Goal: Information Seeking & Learning: Learn about a topic

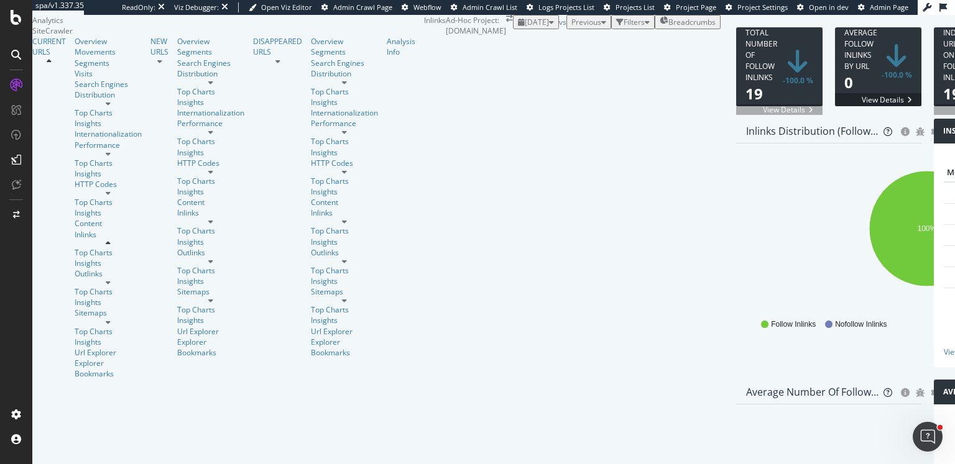
click at [559, 29] on div "2025 Sep. 8th vs Previous Filters Breadcrumbs" at bounding box center [617, 22] width 208 height 14
click at [78, 47] on link "Overview" at bounding box center [108, 41] width 67 height 11
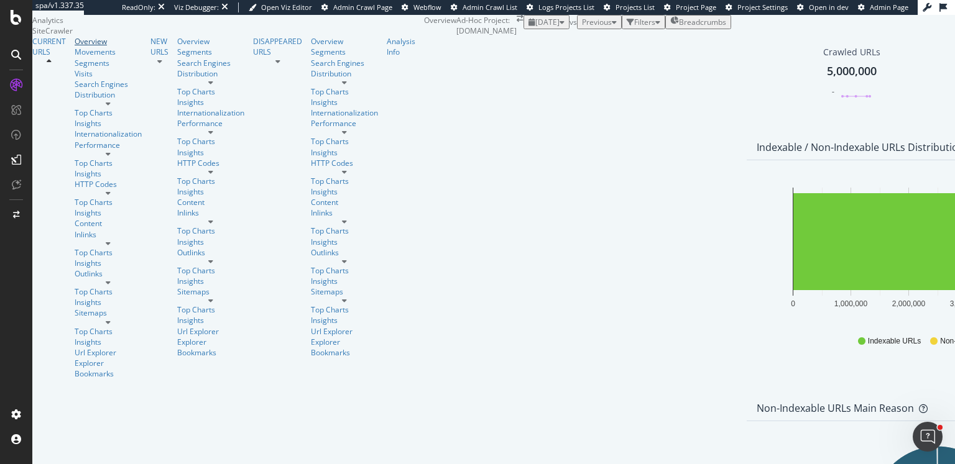
scroll to position [1109, 0]
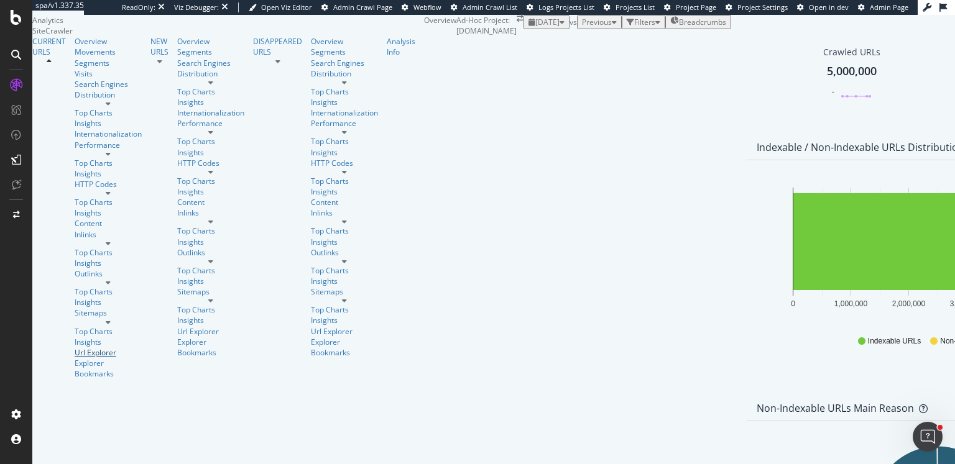
click at [75, 347] on div "Url Explorer" at bounding box center [108, 352] width 67 height 11
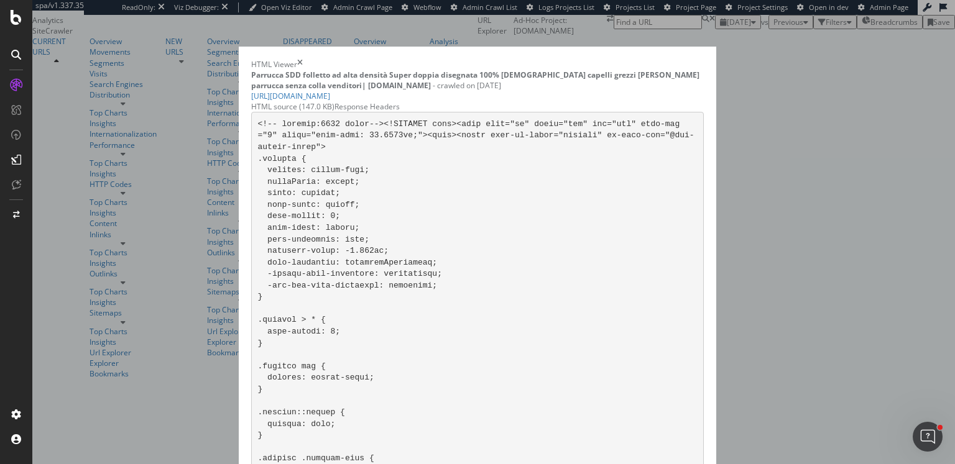
scroll to position [745, 0]
click at [303, 59] on icon "times" at bounding box center [300, 64] width 6 height 11
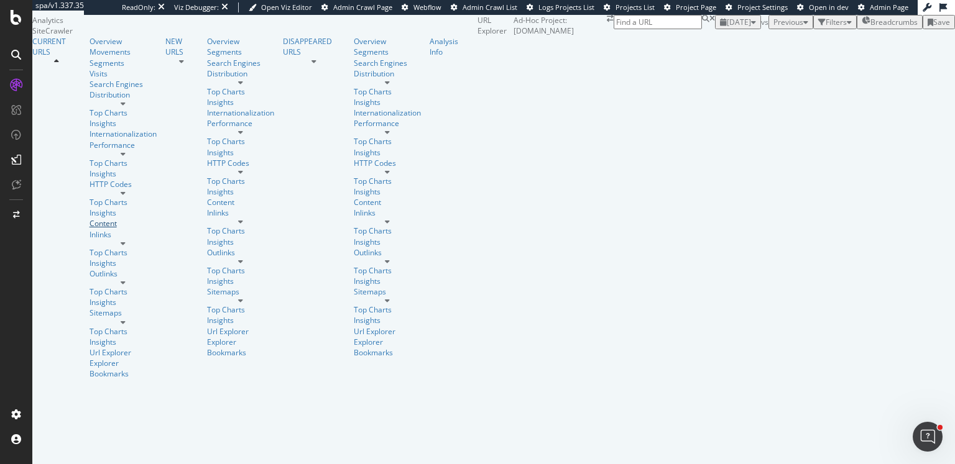
click at [90, 229] on div "Content" at bounding box center [123, 223] width 67 height 11
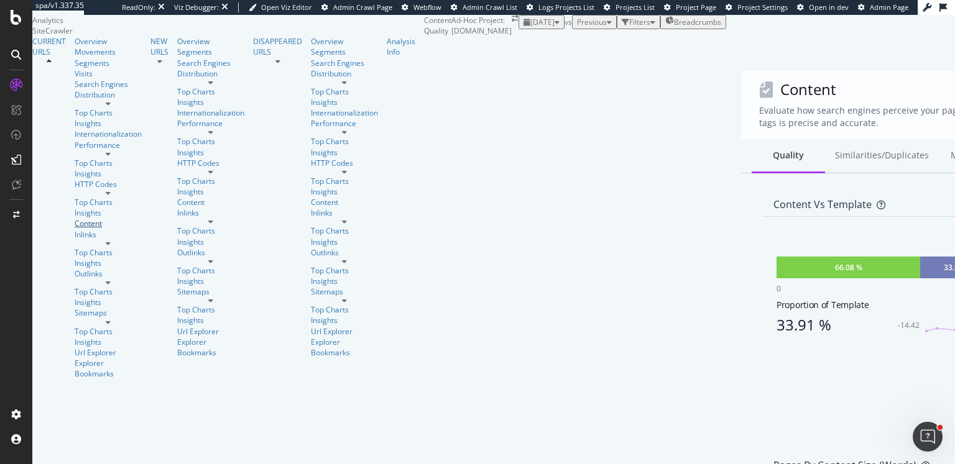
scroll to position [345, 0]
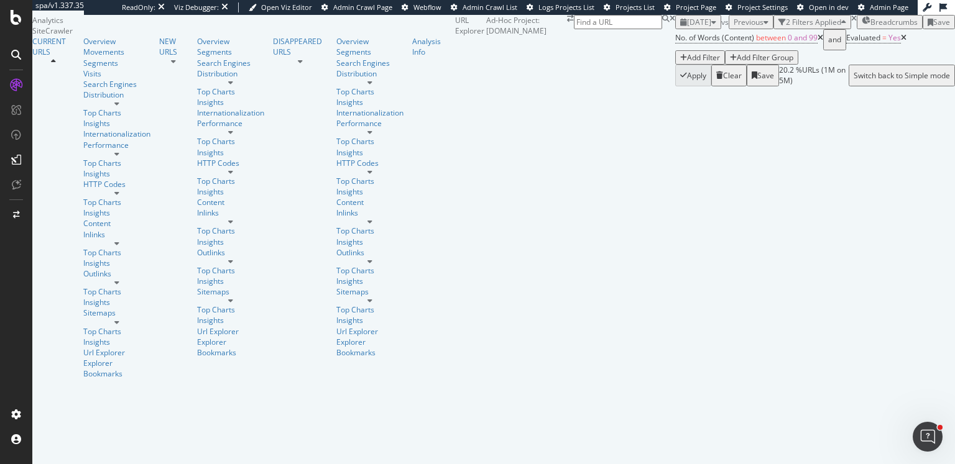
scroll to position [1005, 0]
click at [412, 57] on div "Analysis Info" at bounding box center [429, 46] width 34 height 21
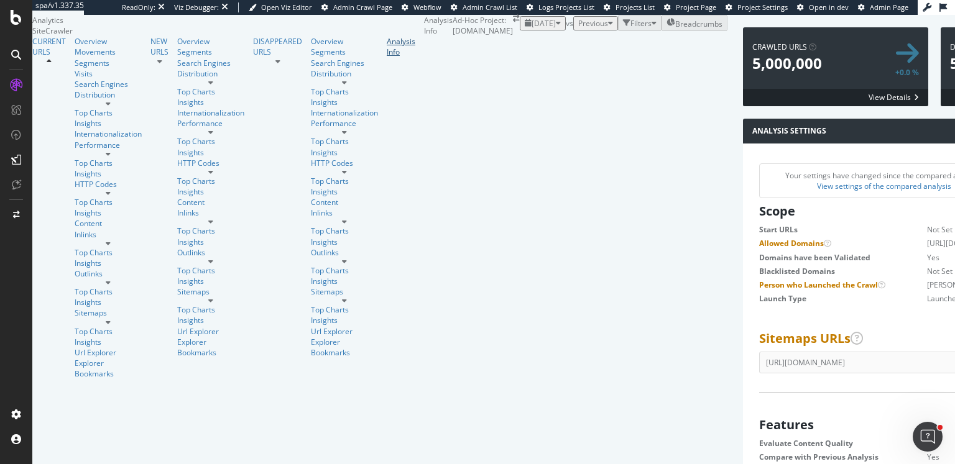
scroll to position [191, 358]
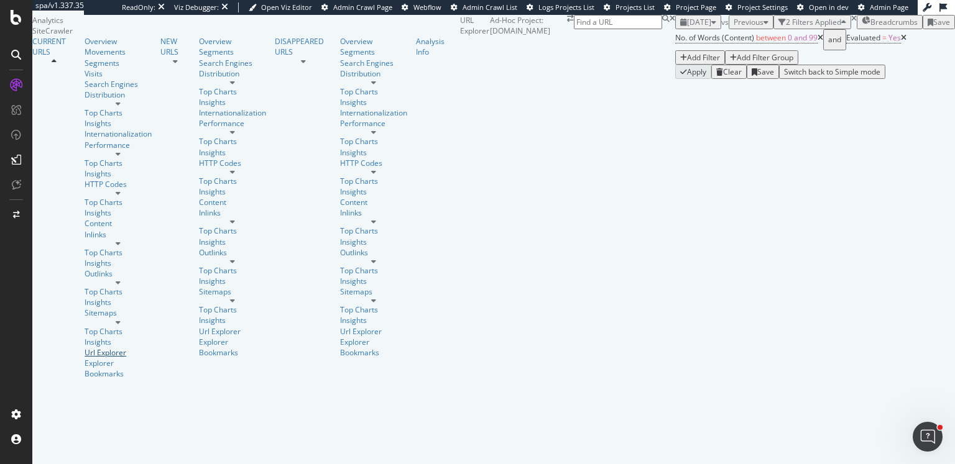
click at [85, 347] on div "Url Explorer" at bounding box center [118, 352] width 67 height 11
click at [723, 77] on div "Clear" at bounding box center [732, 72] width 19 height 11
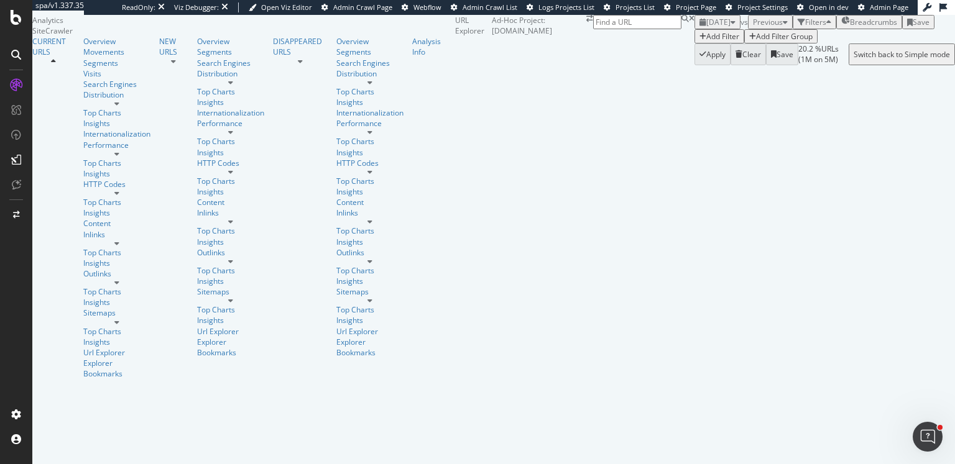
click at [706, 42] on div "Add Filter" at bounding box center [722, 36] width 33 height 11
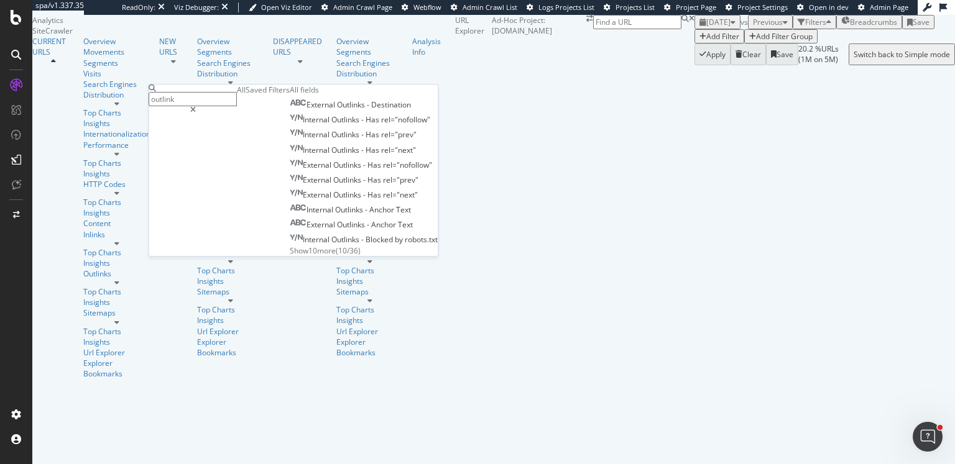
type input "outlink"
click at [290, 256] on span "Show 10 more" at bounding box center [313, 251] width 46 height 11
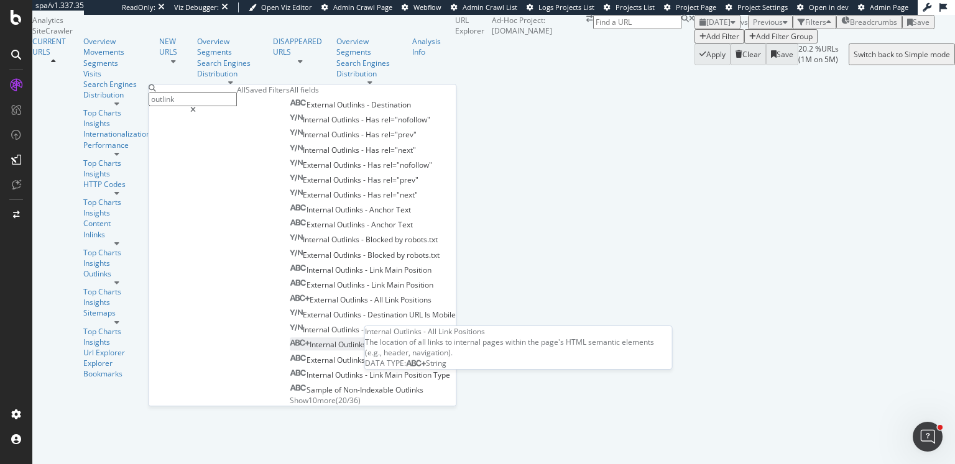
scroll to position [98, 0]
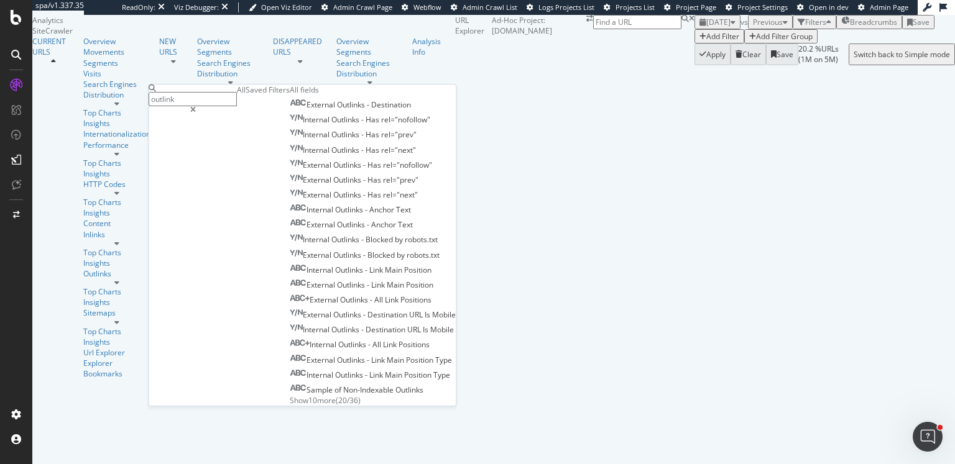
click at [237, 106] on div at bounding box center [193, 109] width 88 height 7
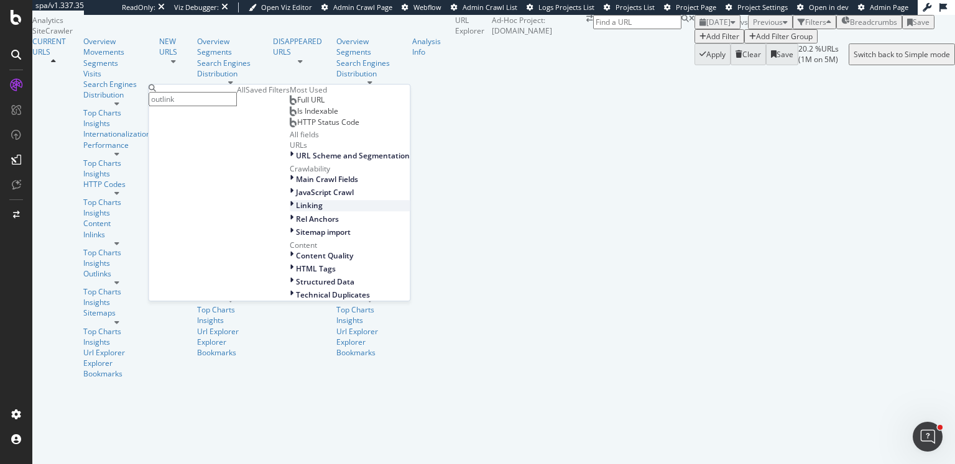
click at [296, 211] on span "Linking" at bounding box center [309, 206] width 27 height 11
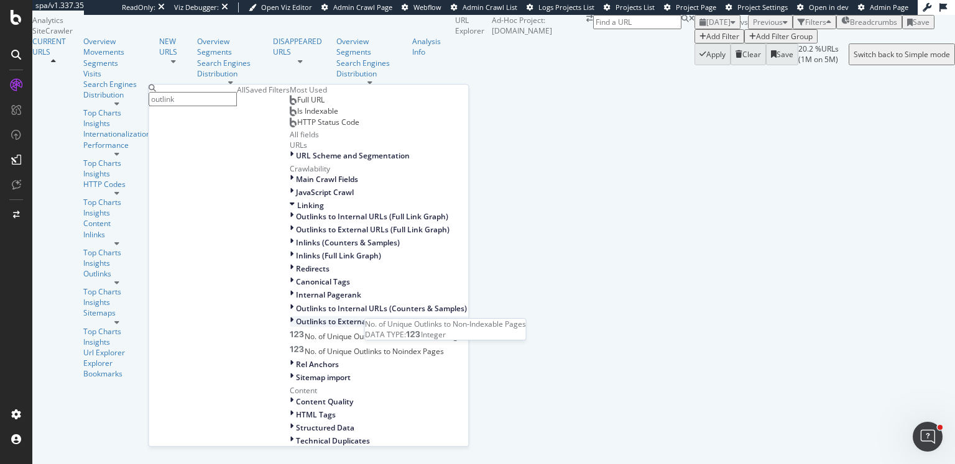
scroll to position [246, 0]
click at [296, 303] on span "Outlinks to Internal URLs (Counters & Samples)" at bounding box center [381, 308] width 171 height 11
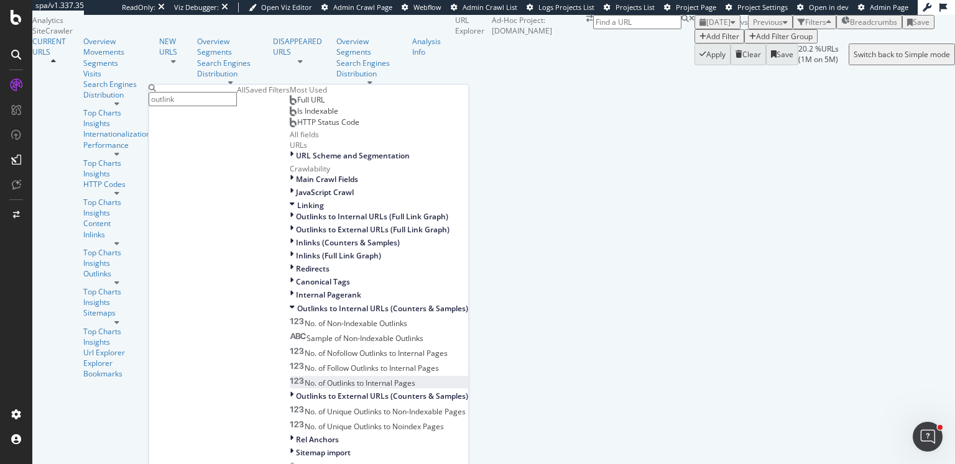
scroll to position [293, 0]
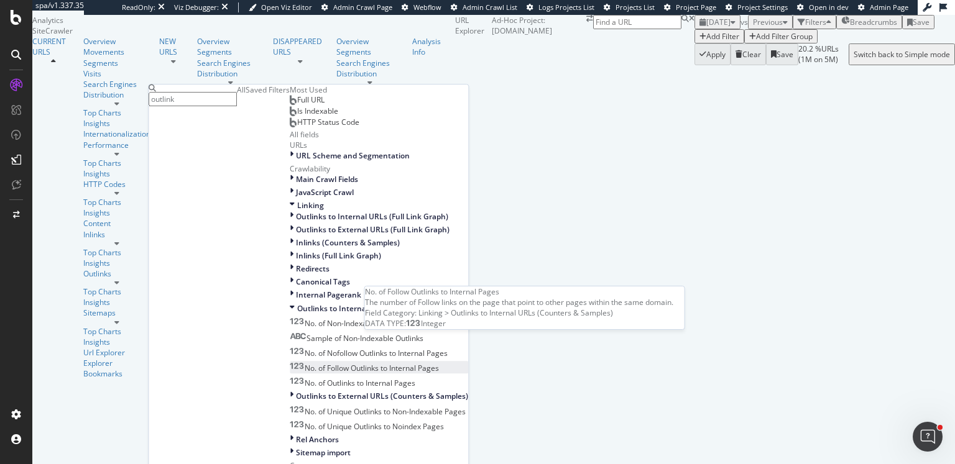
click at [305, 363] on span "No. of Follow Outlinks to Internal Pages" at bounding box center [372, 368] width 134 height 11
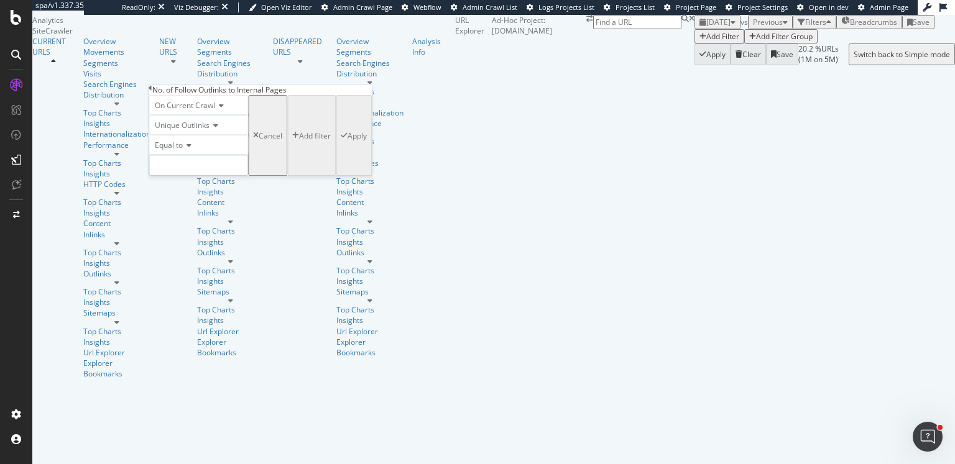
click at [183, 176] on input "number" at bounding box center [198, 165] width 99 height 21
type input "0"
click at [347, 141] on div "Apply" at bounding box center [356, 136] width 19 height 11
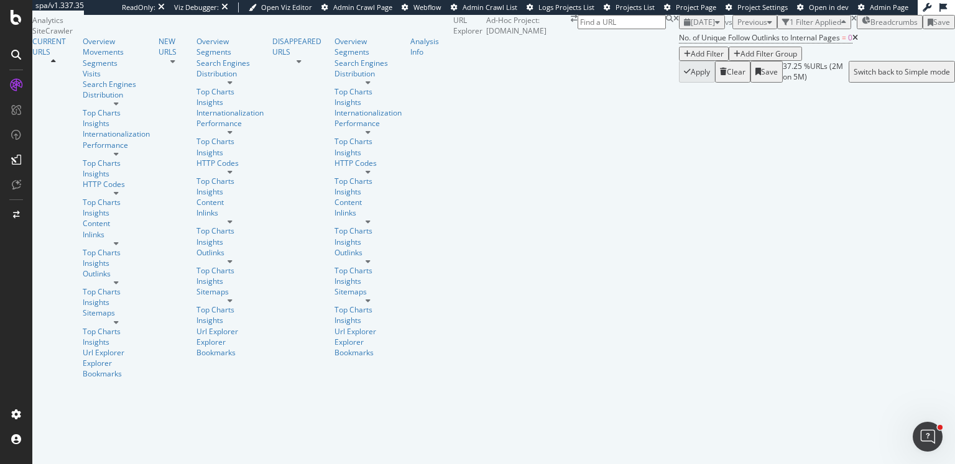
scroll to position [226, 0]
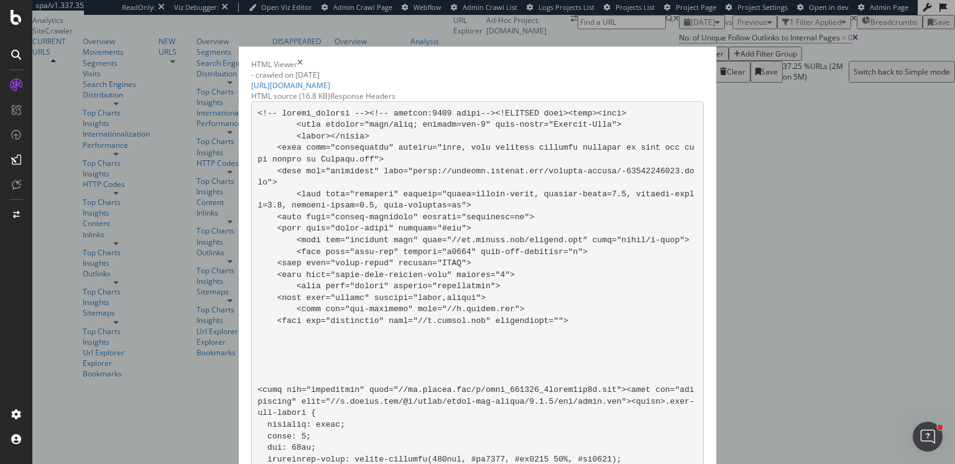
scroll to position [4788, 0]
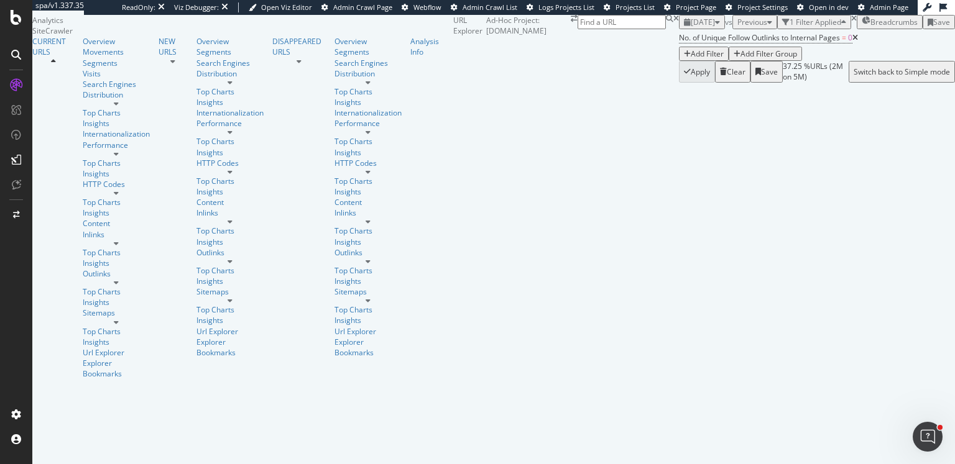
scroll to position [2093, 0]
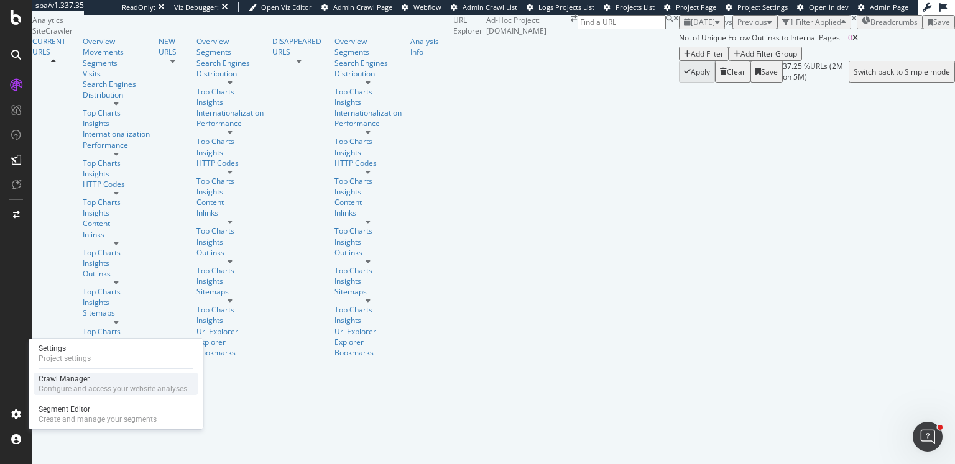
click at [55, 387] on div "Configure and access your website analyses" at bounding box center [113, 389] width 149 height 10
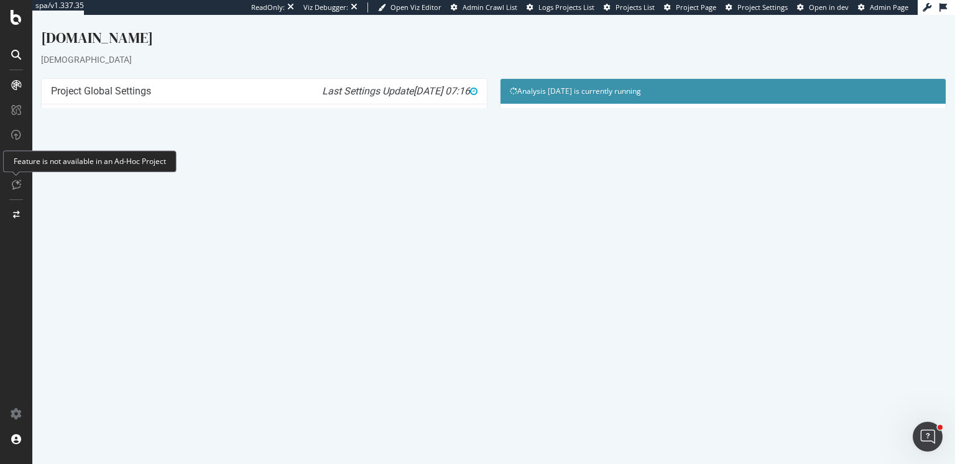
click at [272, 318] on link "Modify Project's Settings" at bounding box center [264, 308] width 114 height 20
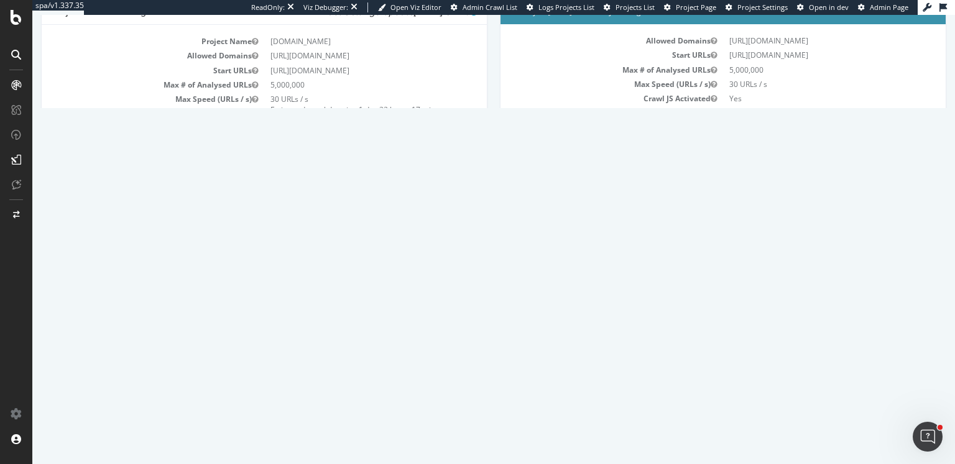
scroll to position [80, 0]
click at [287, 234] on link "Modify Project's Settings" at bounding box center [264, 228] width 114 height 20
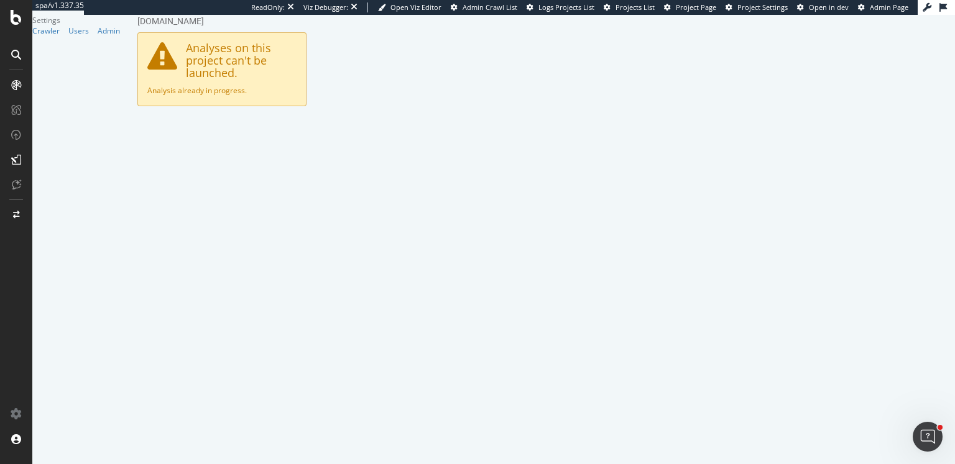
click at [252, 121] on link "Advanced Settings" at bounding box center [235, 136] width 96 height 34
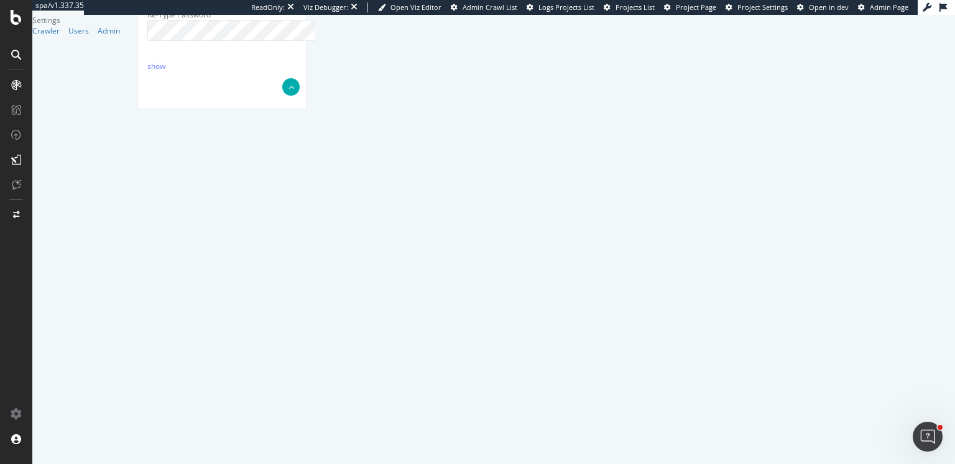
click at [296, 180] on div "Report features Content Quality Evaluate Content Quality Identify areas of your…" at bounding box center [221, 333] width 149 height 2433
paste textarea "- *sc-assets-trade.cn-beijing.log.aliyuncs.com/*", "++ *gj.mmstat.com/*", "++ *…"
type textarea "{ "flags": [ "cube" ], "beta": { "pap_mini_rules": [ "- *sc-assets-trade.cn-bei…"
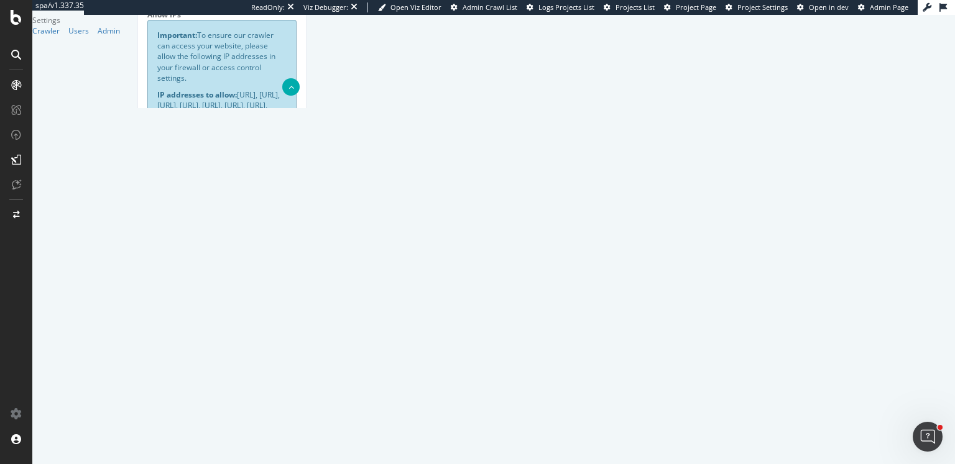
scroll to position [0, 0]
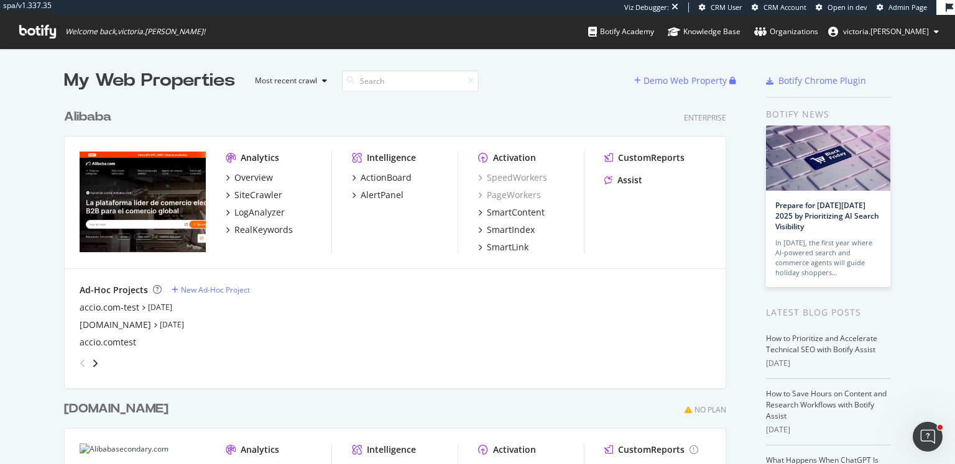
click at [106, 118] on div "Alibaba" at bounding box center [87, 117] width 47 height 18
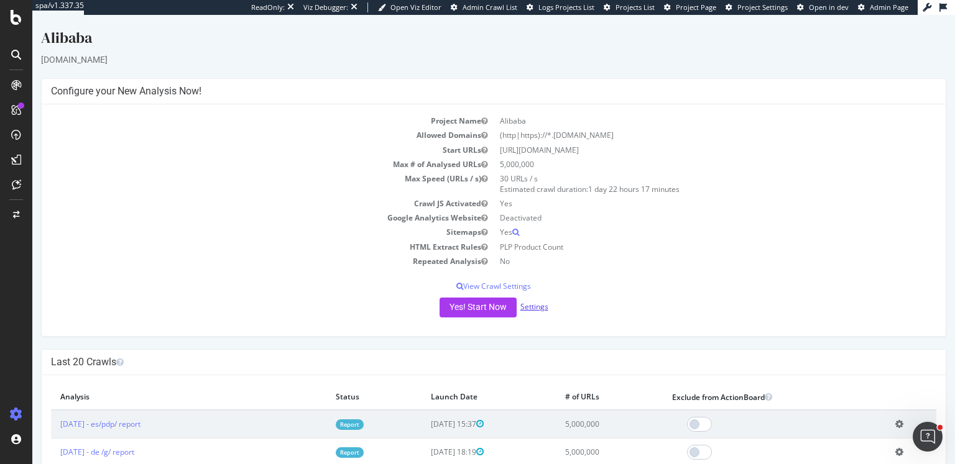
click at [527, 307] on link "Settings" at bounding box center [534, 306] width 28 height 11
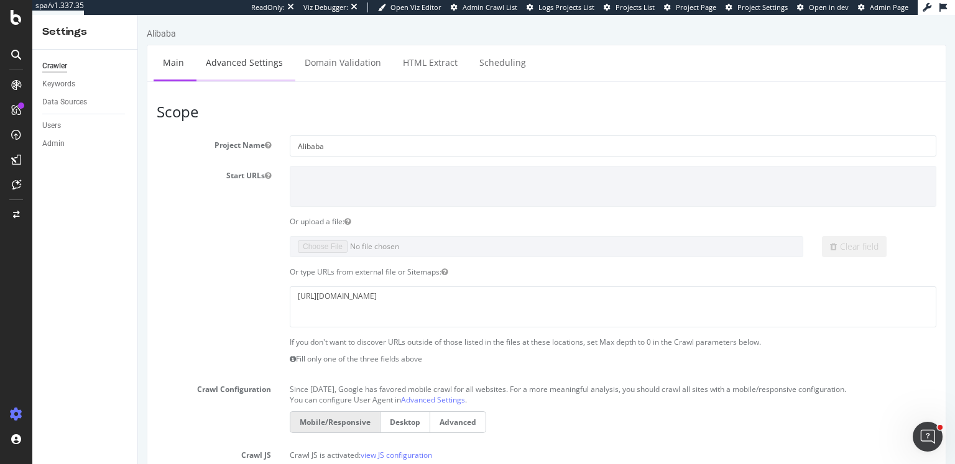
click at [283, 63] on link "Advanced Settings" at bounding box center [244, 62] width 96 height 34
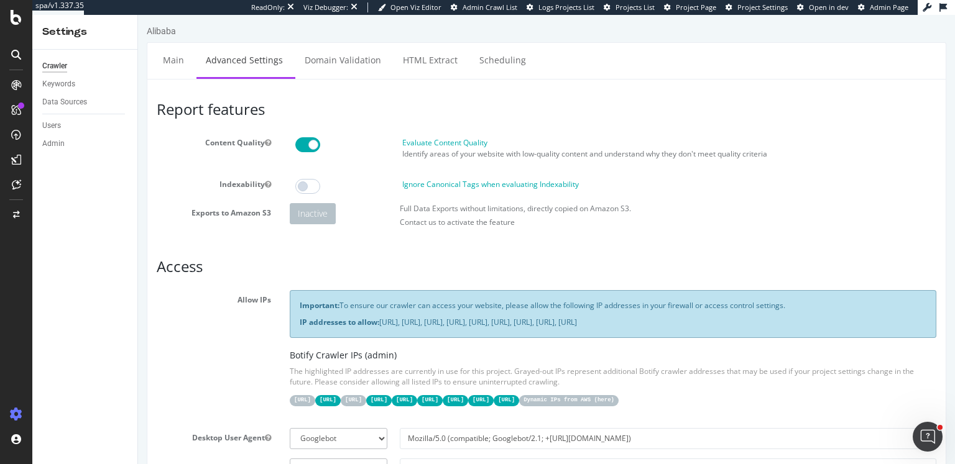
scroll to position [1067, 0]
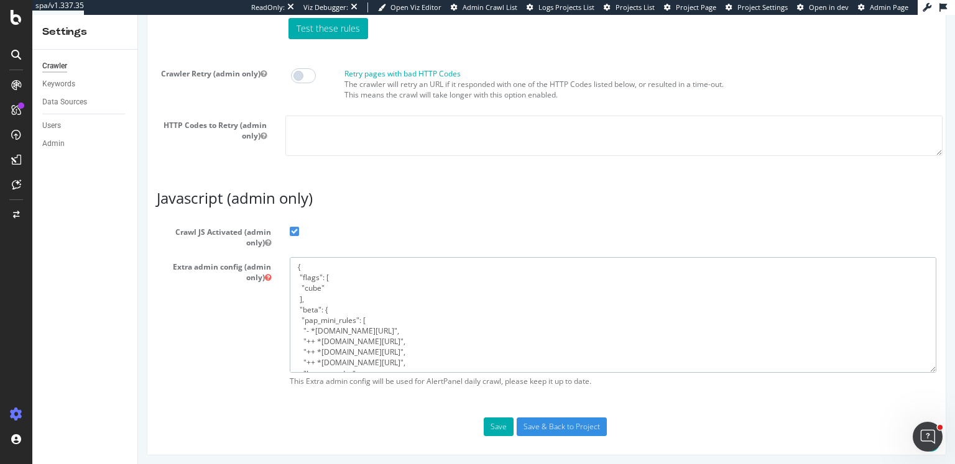
click at [400, 326] on textarea "{ "flags": [ "cube" ], "beta": { "pap_mini_rules": [ "- *sc-assets-trade.cn-bei…" at bounding box center [613, 314] width 646 height 115
click at [18, 207] on div at bounding box center [16, 215] width 30 height 20
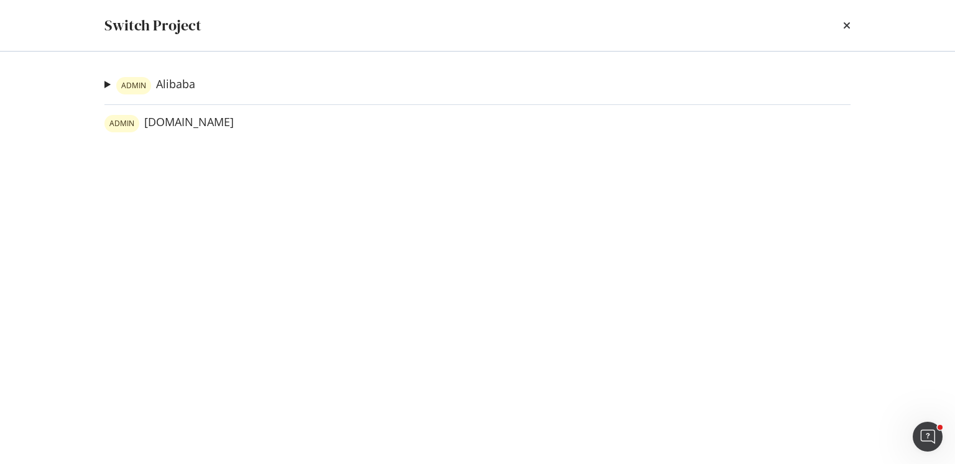
click at [107, 87] on summary "ADMIN Alibaba" at bounding box center [149, 85] width 91 height 18
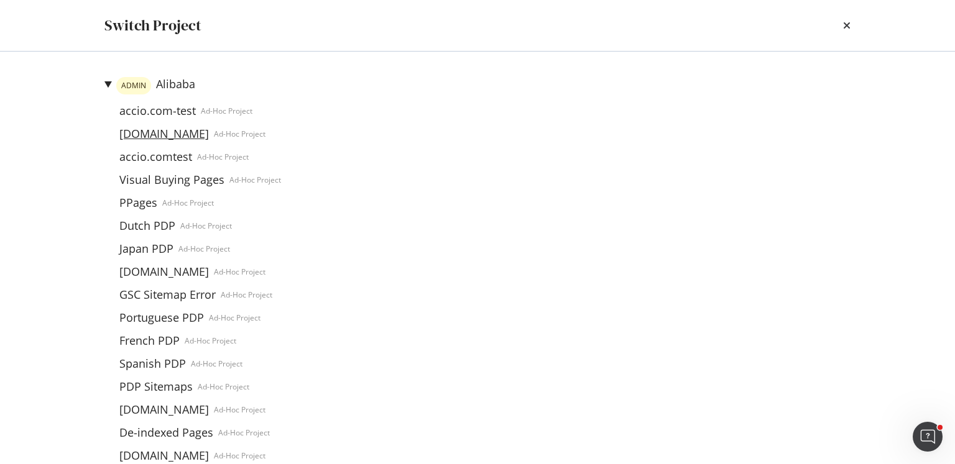
click at [166, 137] on link "alibaba.com" at bounding box center [163, 133] width 99 height 13
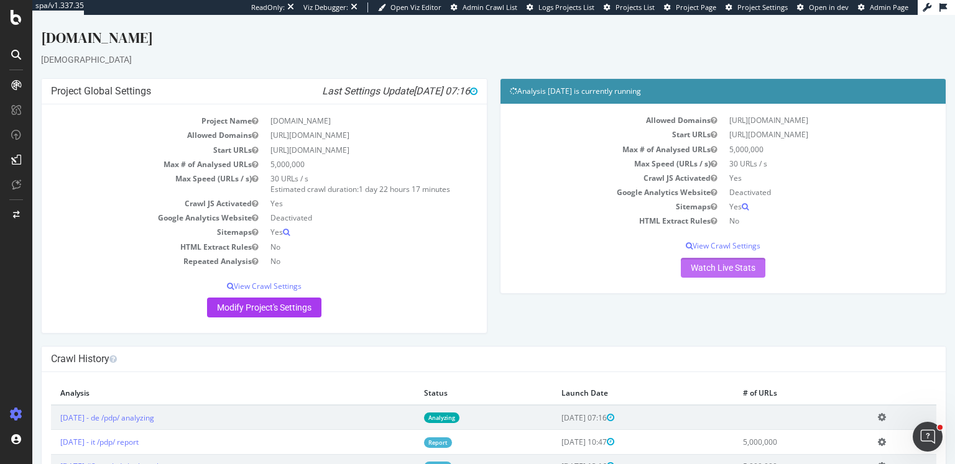
click at [701, 278] on link "Watch Live Stats" at bounding box center [723, 268] width 85 height 20
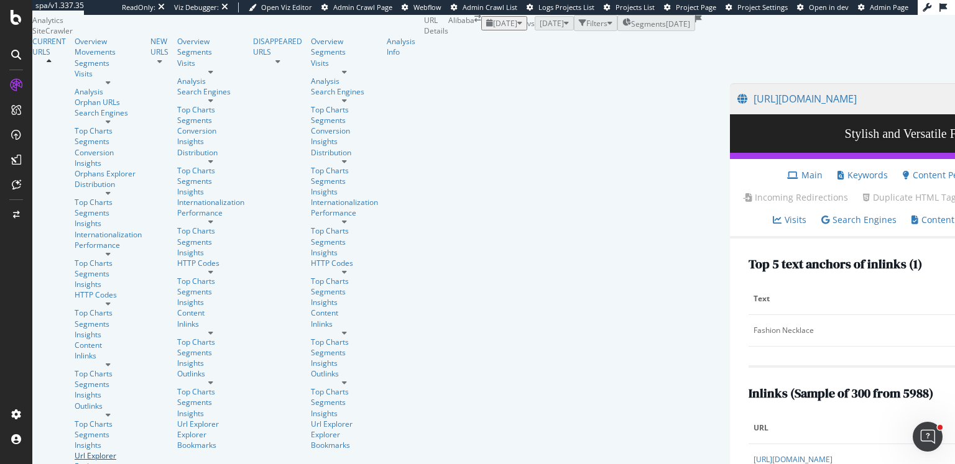
click at [75, 451] on div "Url Explorer" at bounding box center [108, 456] width 67 height 11
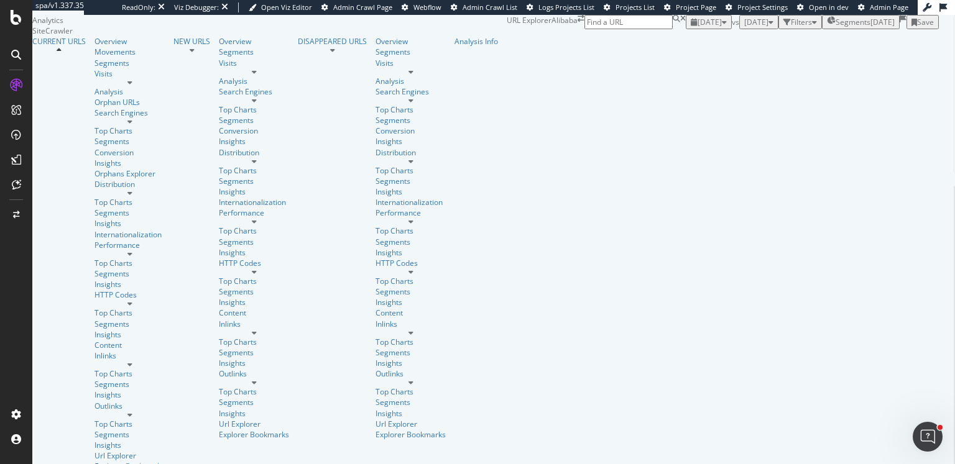
click at [791, 27] on div "Filters" at bounding box center [801, 22] width 21 height 11
click at [691, 40] on div "button" at bounding box center [694, 36] width 7 height 7
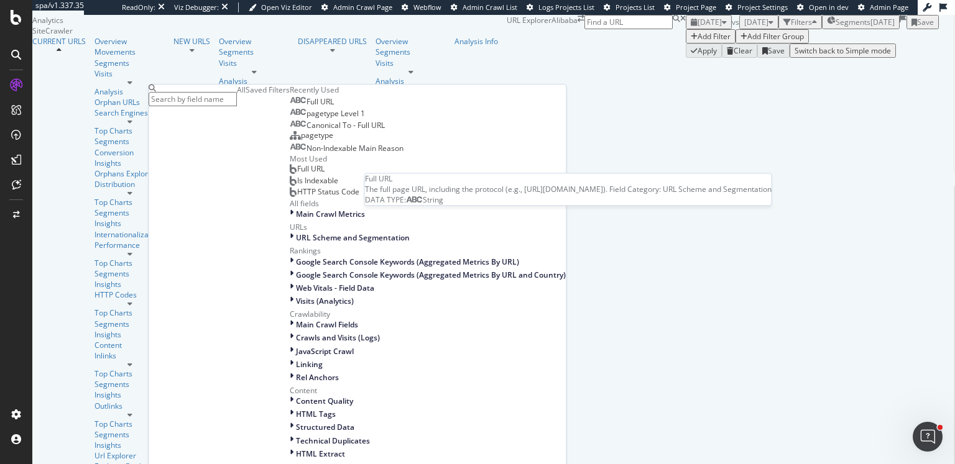
click at [306, 107] on span "Full URL" at bounding box center [319, 101] width 27 height 11
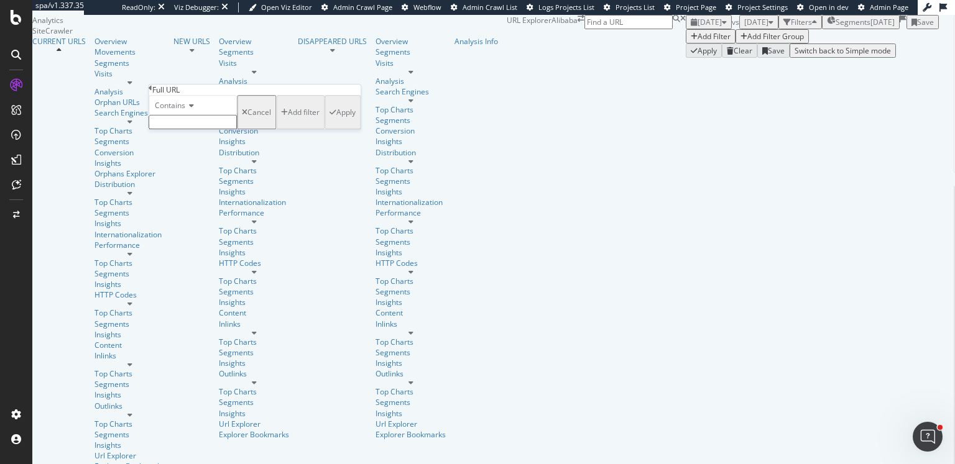
click at [194, 115] on div "Contains" at bounding box center [193, 105] width 88 height 20
click at [229, 233] on div "Matches regex" at bounding box center [192, 226] width 87 height 13
click at [237, 129] on input "text" at bounding box center [193, 122] width 88 height 14
paste input "[A-Z][A-Za-z0-9]*"
type input "[A-Z][A-Za-z0-9]*"
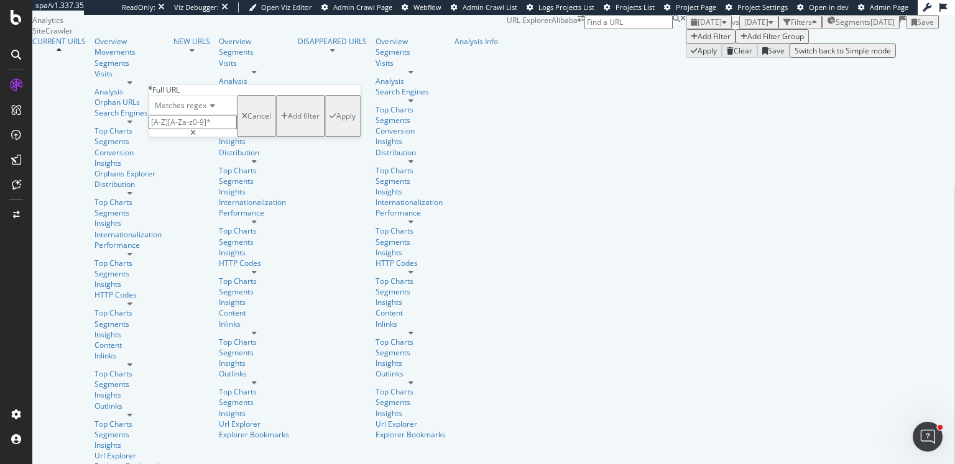
click at [336, 121] on div "Apply" at bounding box center [345, 116] width 19 height 11
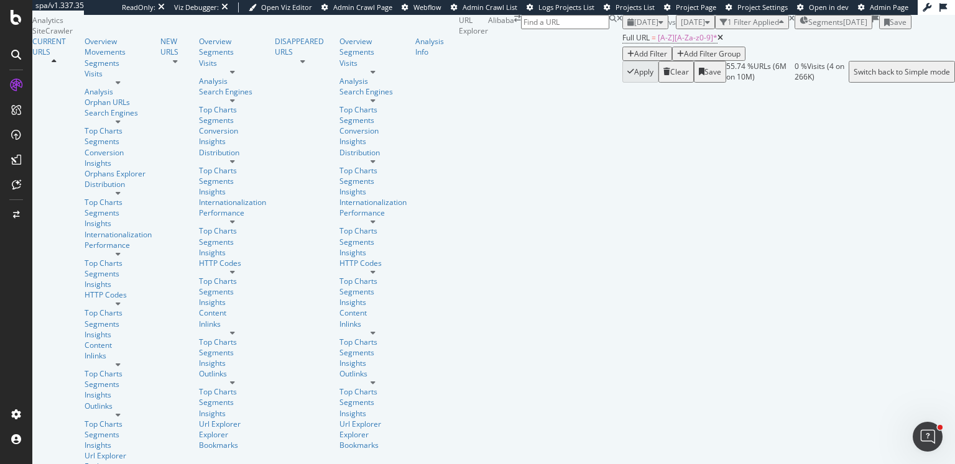
click at [808, 27] on span "Segments" at bounding box center [825, 22] width 35 height 11
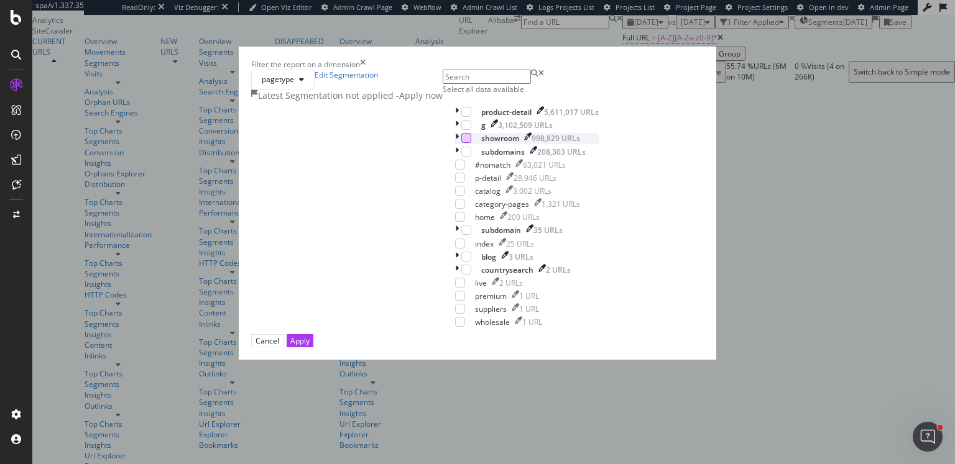
click at [461, 143] on div "modal" at bounding box center [466, 138] width 10 height 10
click at [461, 130] on div "modal" at bounding box center [466, 125] width 10 height 10
click at [313, 347] on button "Apply" at bounding box center [300, 340] width 27 height 13
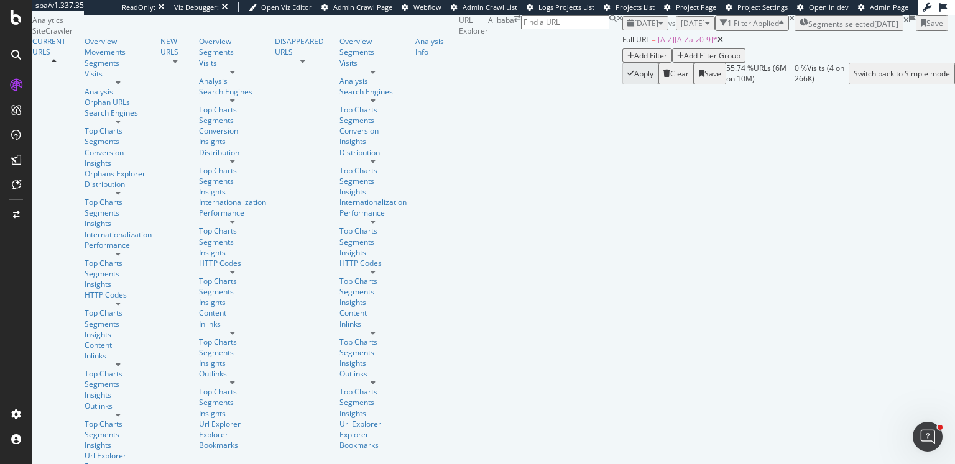
scroll to position [1651, 0]
click at [658, 45] on span "[A-Z][A-Za-z0-9]*" at bounding box center [688, 39] width 60 height 11
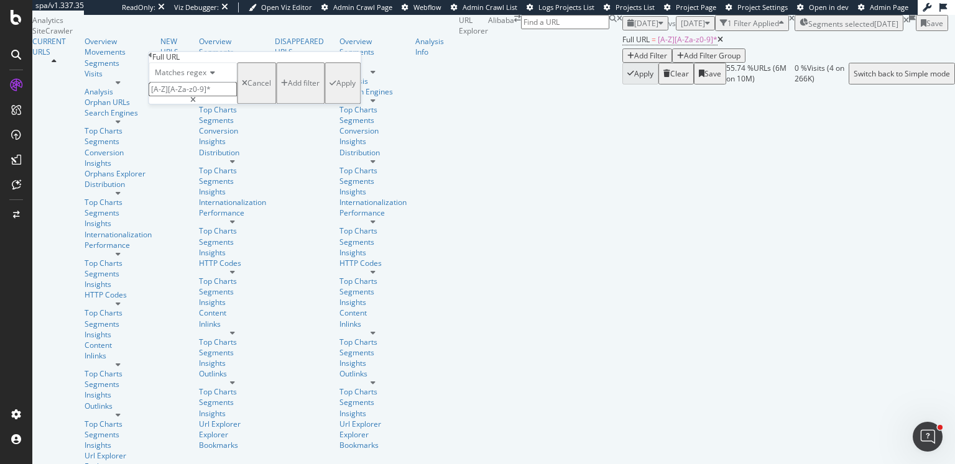
click at [237, 97] on input "[A-Z][A-Za-z0-9]*" at bounding box center [193, 90] width 88 height 14
paste input "\b[A-Z][a-zA-Z0-9]+\b"
type input "\b[A-Z][a-zA-Z0-9]+\b"
click at [336, 89] on div "Apply" at bounding box center [345, 83] width 19 height 11
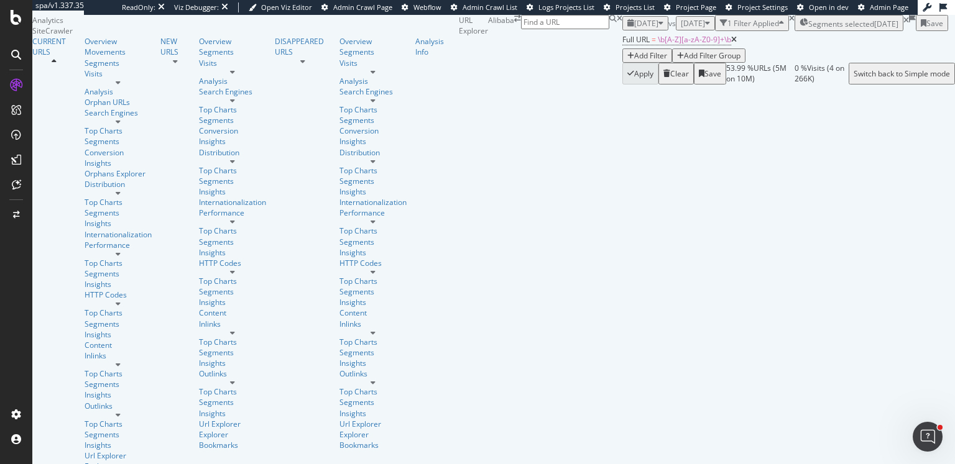
scroll to position [2225, 0]
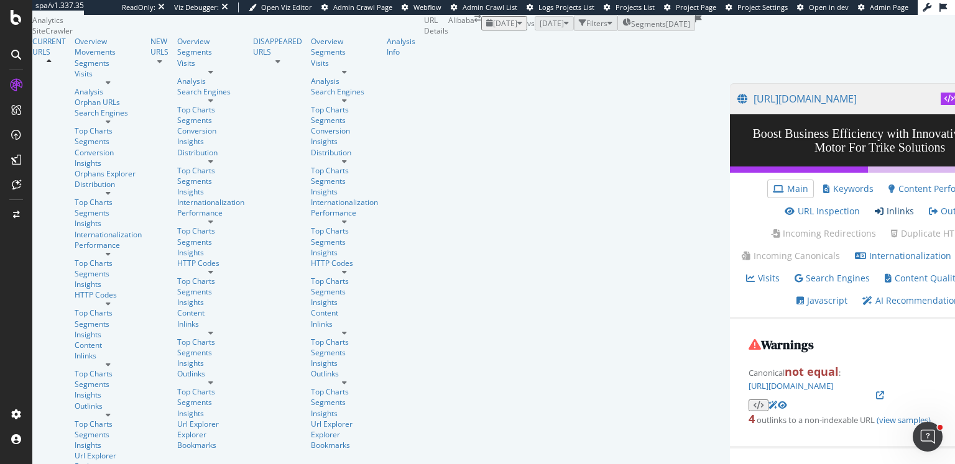
click at [875, 218] on link "Inlinks" at bounding box center [894, 211] width 39 height 12
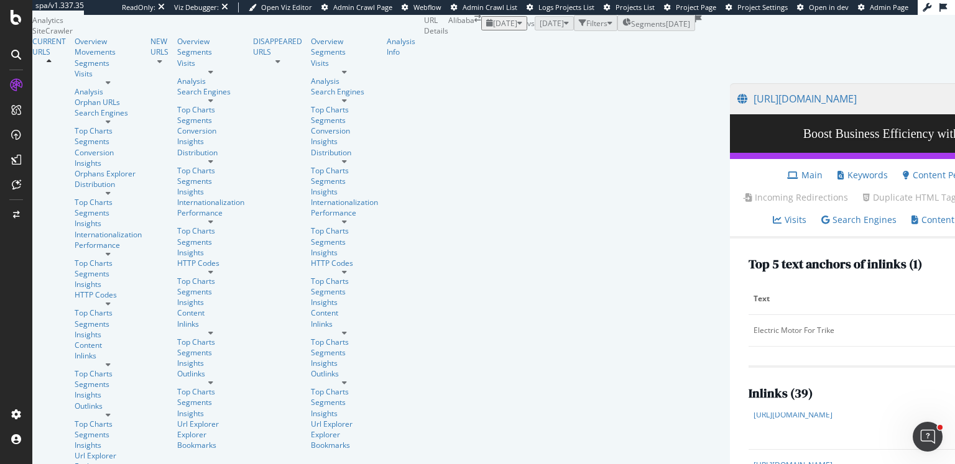
scroll to position [440, 0]
click at [424, 85] on div "URL Details Alibaba [DATE] vs [DATE] Filters Segments [DATE] [URL][DOMAIN_NAME]…" at bounding box center [858, 391] width 868 height 752
